Goal: Transaction & Acquisition: Obtain resource

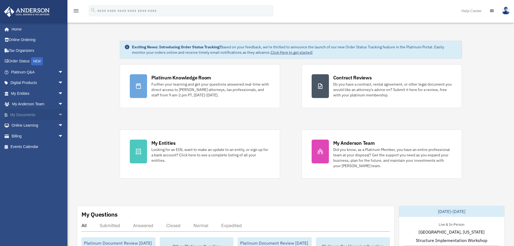
click at [38, 117] on link "My Documents arrow_drop_down" at bounding box center [38, 114] width 68 height 11
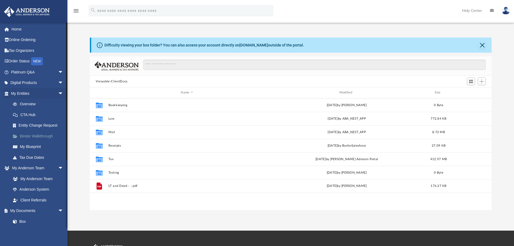
scroll to position [119, 398]
click at [58, 209] on span "arrow_drop_down" at bounding box center [63, 210] width 11 height 11
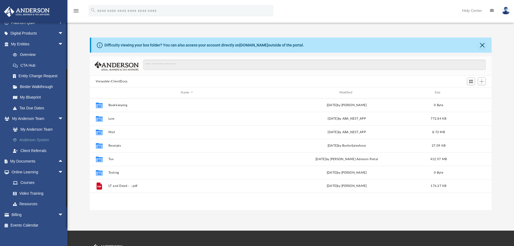
scroll to position [53, 0]
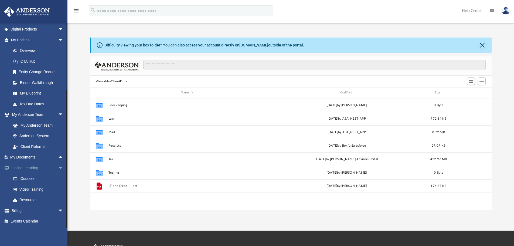
click at [58, 168] on span "arrow_drop_down" at bounding box center [63, 167] width 11 height 11
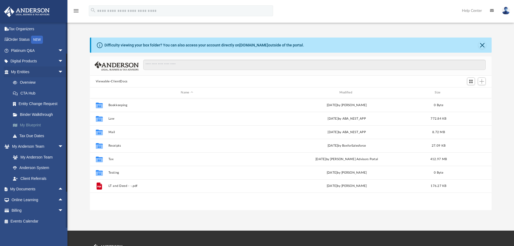
scroll to position [0, 0]
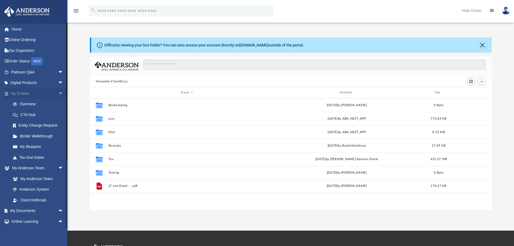
click at [58, 93] on span "arrow_drop_down" at bounding box center [63, 93] width 11 height 11
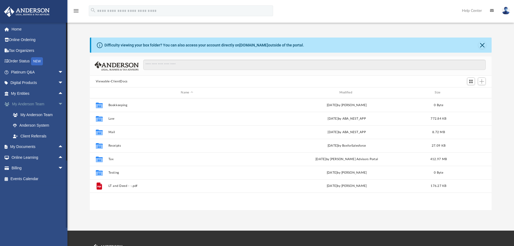
click at [58, 105] on span "arrow_drop_down" at bounding box center [63, 104] width 11 height 11
click at [58, 81] on span "arrow_drop_down" at bounding box center [63, 82] width 11 height 11
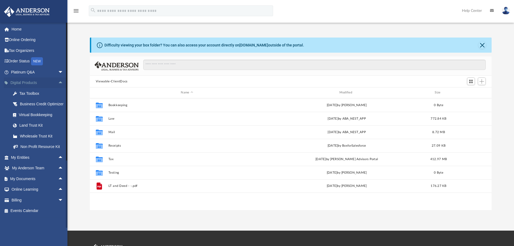
click at [58, 81] on span "arrow_drop_up" at bounding box center [63, 82] width 11 height 11
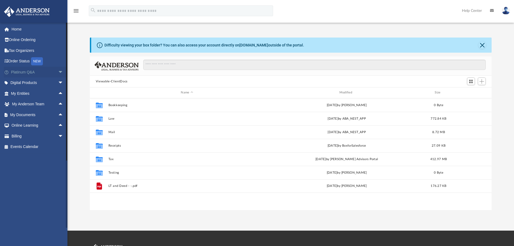
click at [58, 72] on span "arrow_drop_down" at bounding box center [63, 72] width 11 height 11
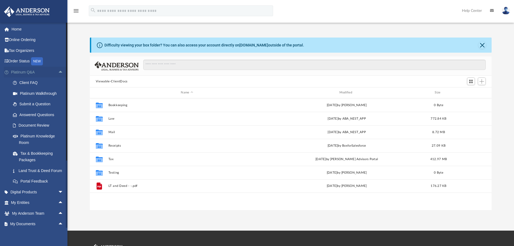
click at [58, 72] on span "arrow_drop_up" at bounding box center [63, 72] width 11 height 11
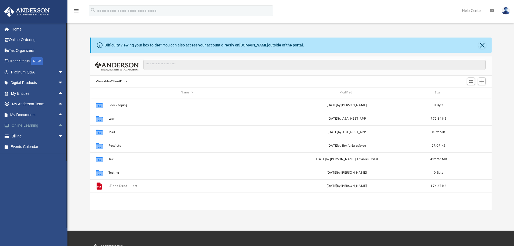
click at [58, 125] on span "arrow_drop_up" at bounding box center [63, 125] width 11 height 11
click at [58, 125] on span "arrow_drop_down" at bounding box center [63, 125] width 11 height 11
click at [58, 114] on span "arrow_drop_up" at bounding box center [63, 114] width 11 height 11
click at [39, 145] on link "Forms Library" at bounding box center [40, 146] width 64 height 11
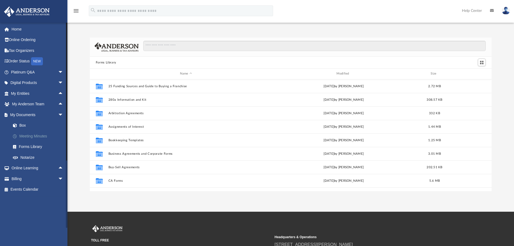
scroll to position [119, 398]
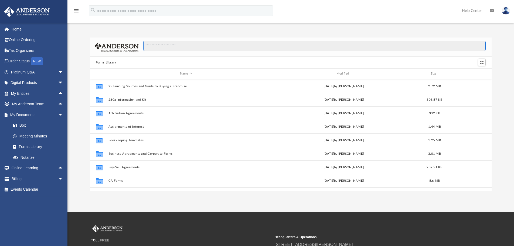
click at [179, 46] on input "Search files and folders" at bounding box center [314, 46] width 342 height 10
type input "*********"
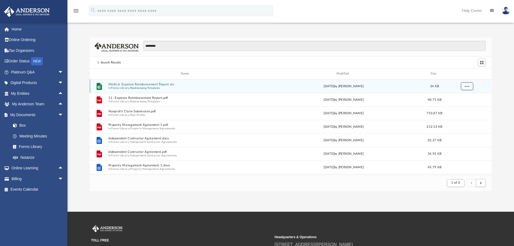
click at [469, 88] on button "More options" at bounding box center [466, 86] width 12 height 8
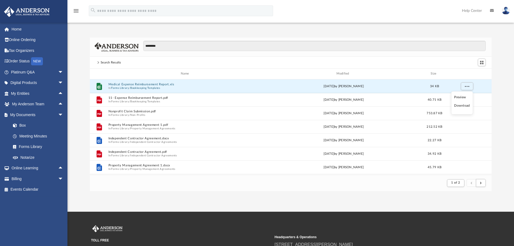
click at [466, 104] on li "Download" at bounding box center [462, 106] width 16 height 6
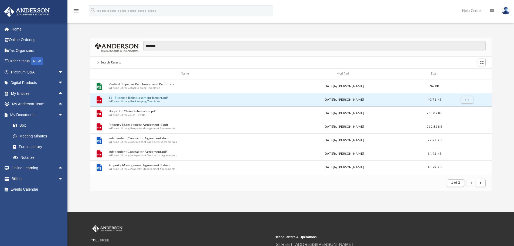
click at [197, 99] on button "11- Expense Reimbursement Report.pdf" at bounding box center [185, 98] width 155 height 4
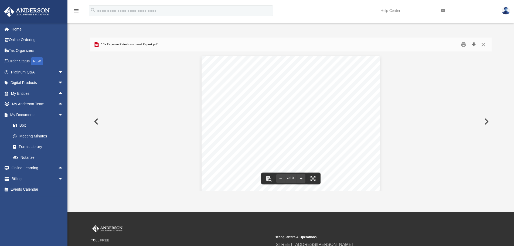
click at [475, 45] on button "Download" at bounding box center [474, 44] width 10 height 8
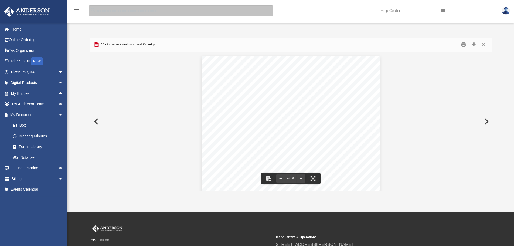
click at [103, 13] on input "search" at bounding box center [181, 10] width 184 height 11
type input "****"
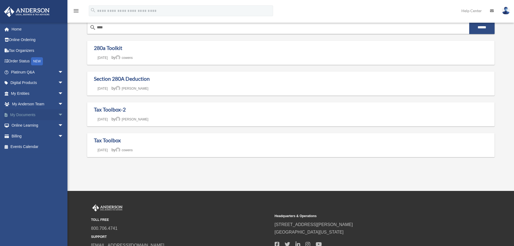
click at [58, 114] on span "arrow_drop_down" at bounding box center [63, 114] width 11 height 11
drag, startPoint x: 34, startPoint y: 146, endPoint x: 36, endPoint y: 145, distance: 3.3
click at [34, 146] on link "Forms Library" at bounding box center [40, 146] width 64 height 11
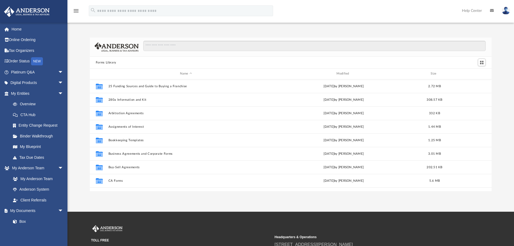
scroll to position [119, 398]
click at [172, 47] on input "Search files and folders" at bounding box center [314, 46] width 342 height 10
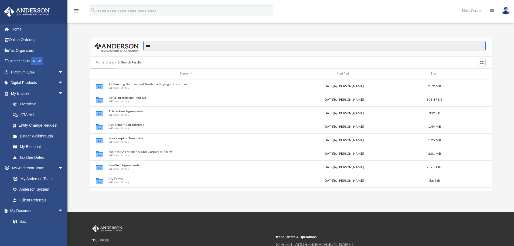
type input "****"
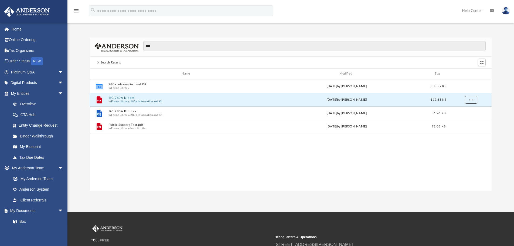
click at [470, 100] on span "More options" at bounding box center [471, 99] width 4 height 3
click at [467, 119] on li "Download" at bounding box center [466, 119] width 16 height 6
